Goal: Navigation & Orientation: Find specific page/section

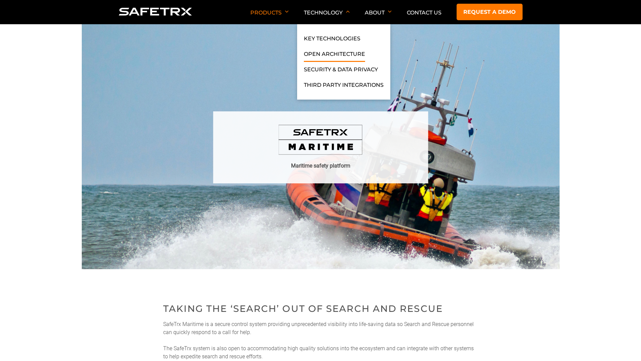
click at [348, 56] on link "Open Architecture" at bounding box center [334, 56] width 61 height 12
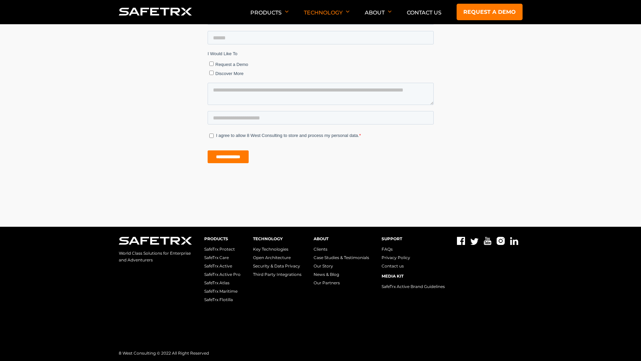
scroll to position [981, 0]
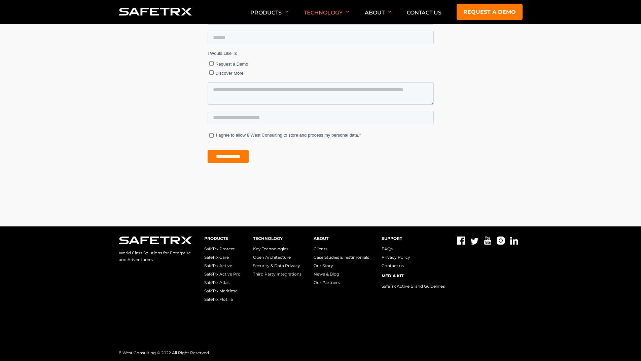
drag, startPoint x: 555, startPoint y: 51, endPoint x: 348, endPoint y: 61, distance: 206.8
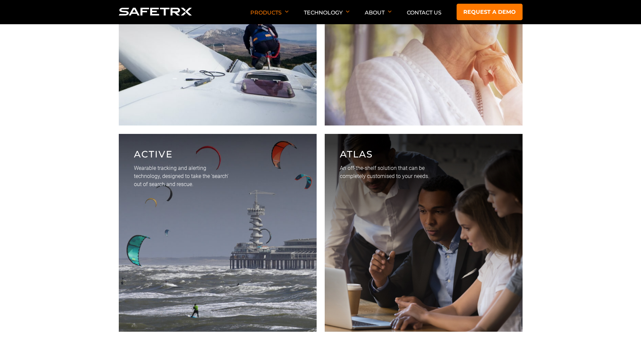
scroll to position [2120, 0]
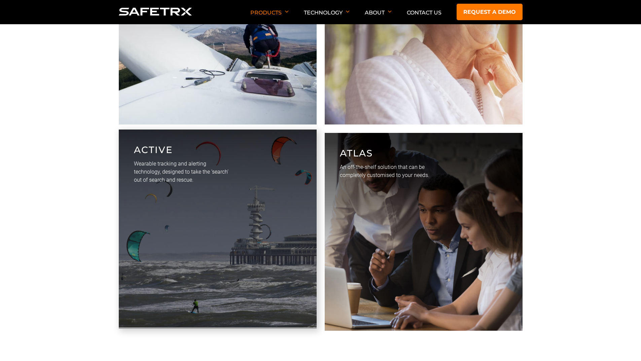
click at [259, 156] on link "Active Wearable tracking and alerting technology, designed to take the ‘search’…" at bounding box center [218, 229] width 198 height 199
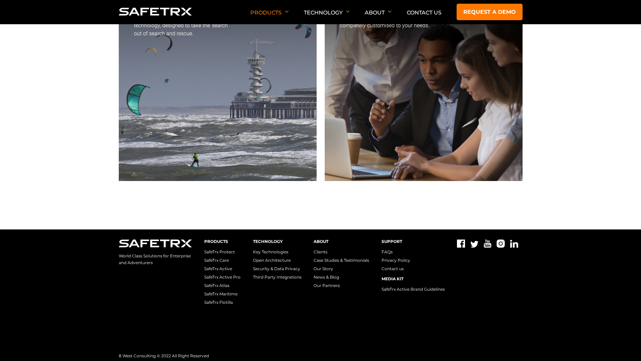
scroll to position [2273, 0]
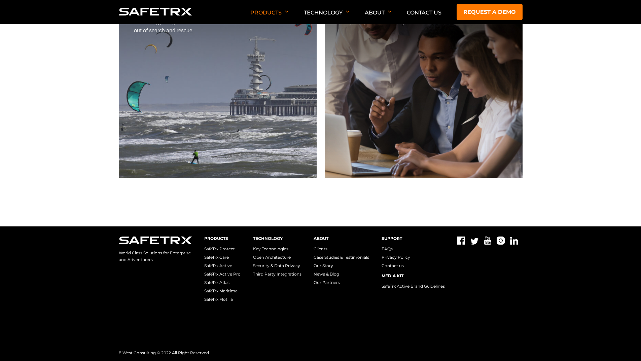
click at [324, 247] on link "Clients" at bounding box center [321, 248] width 14 height 5
